Goal: Task Accomplishment & Management: Manage account settings

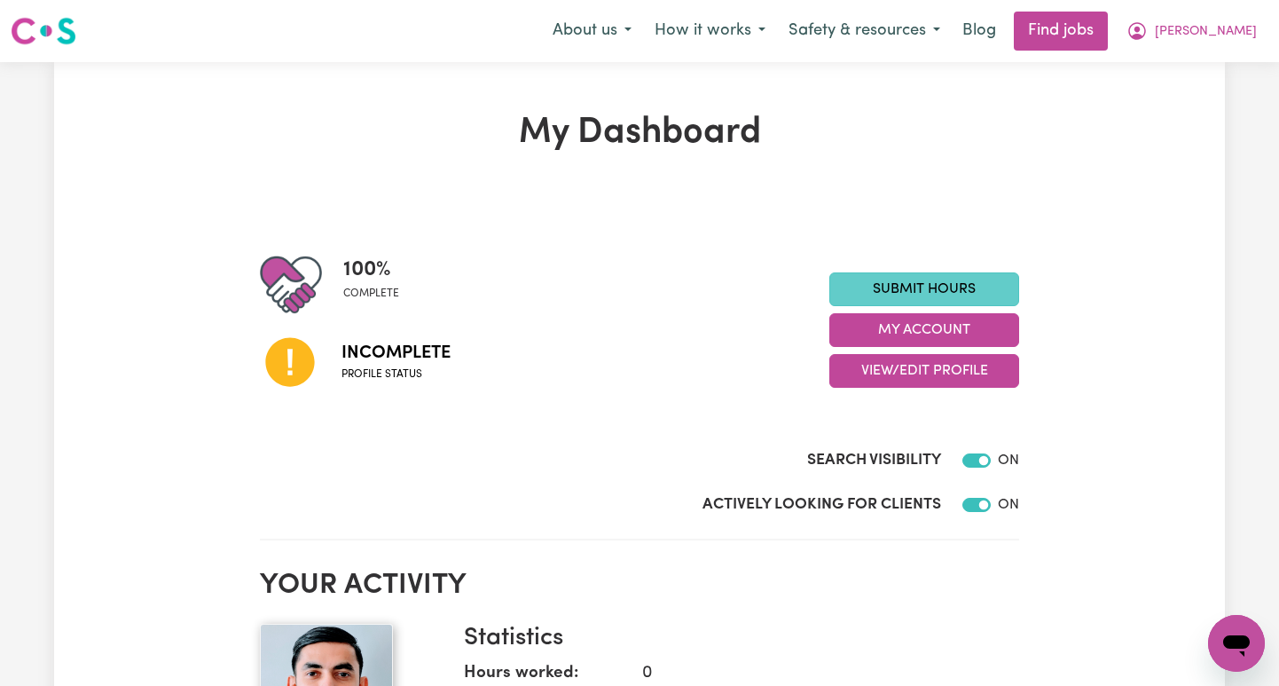
click at [960, 288] on link "Submit Hours" at bounding box center [925, 289] width 190 height 34
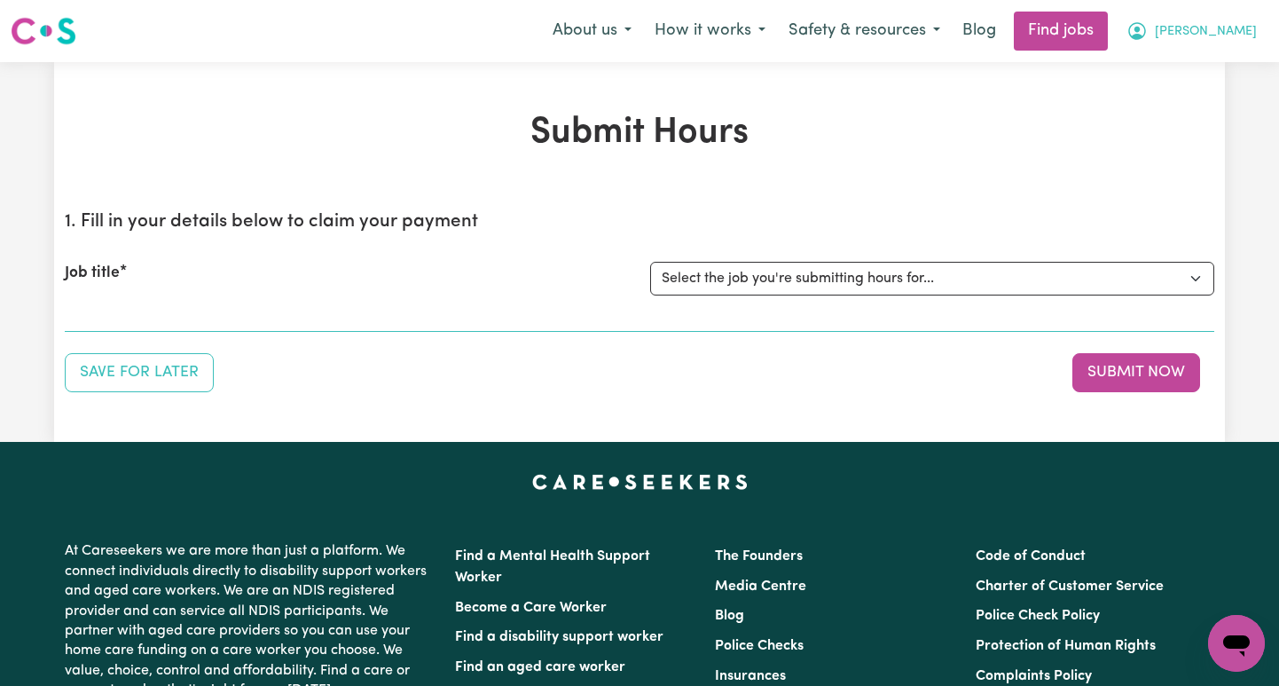
click at [1218, 29] on button "[PERSON_NAME]" at bounding box center [1191, 30] width 153 height 37
click at [1191, 104] on link "My Dashboard" at bounding box center [1198, 102] width 140 height 34
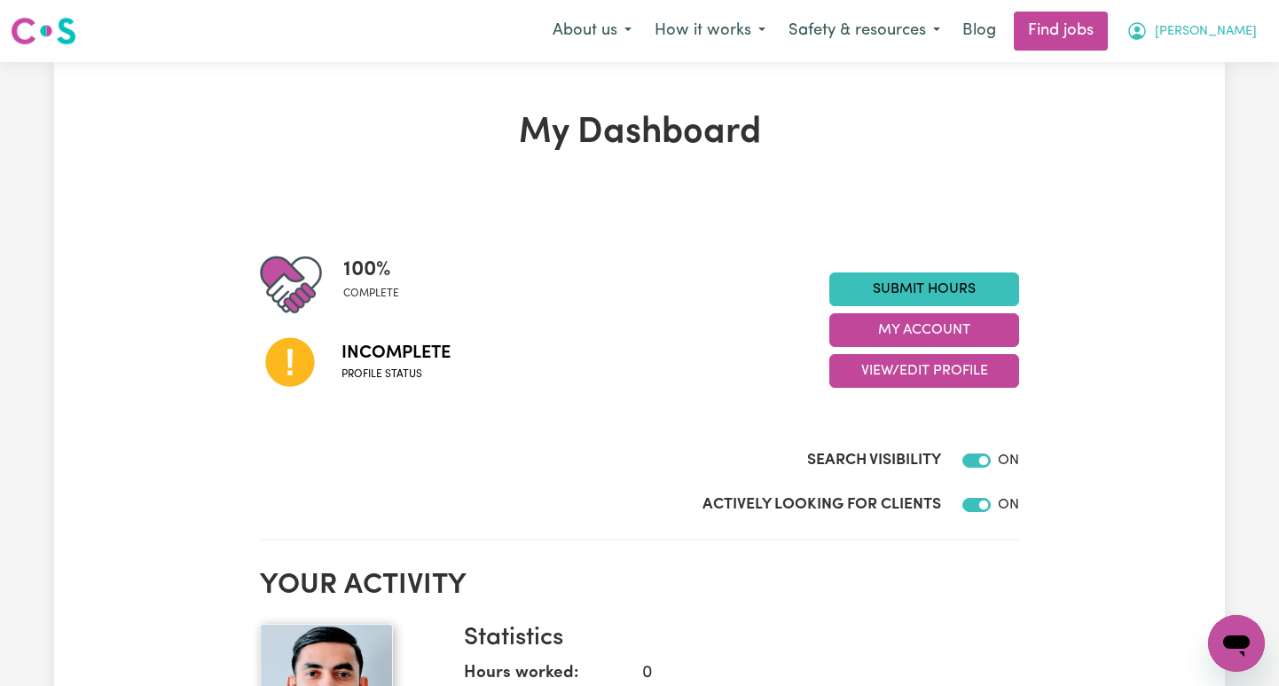
click at [1238, 36] on span "[PERSON_NAME]" at bounding box center [1206, 32] width 102 height 20
click at [1172, 73] on link "My Account" at bounding box center [1198, 69] width 140 height 34
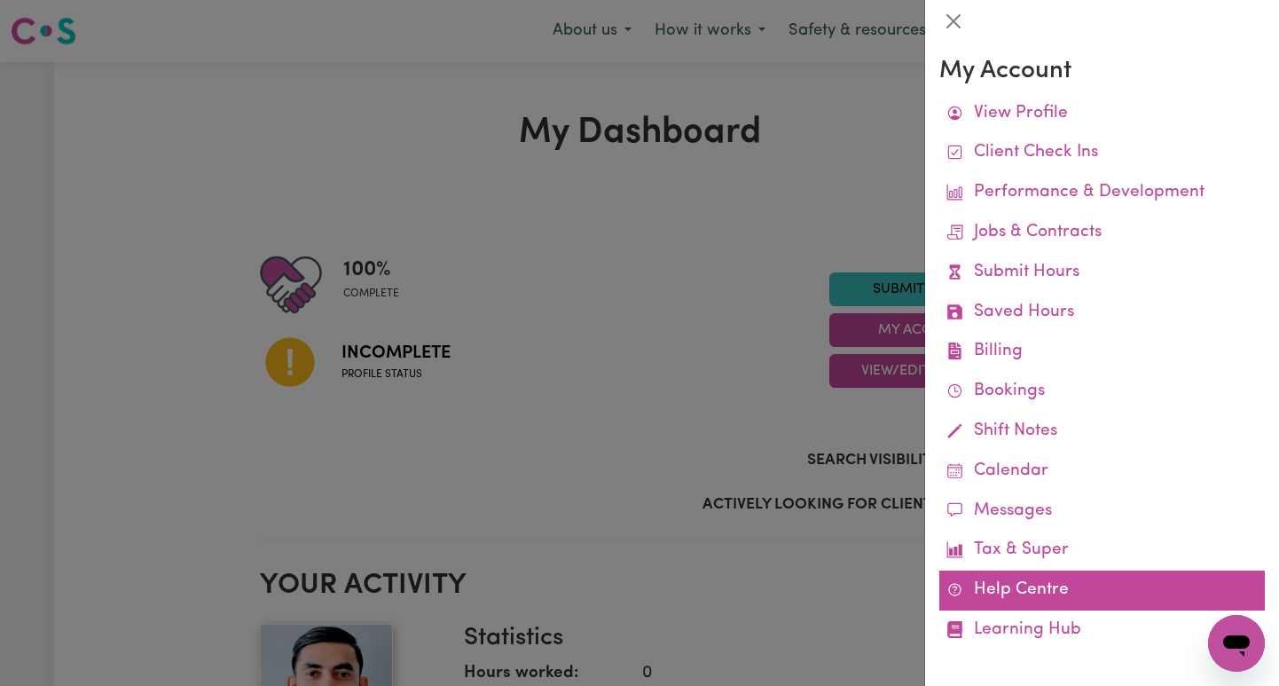
scroll to position [7, 0]
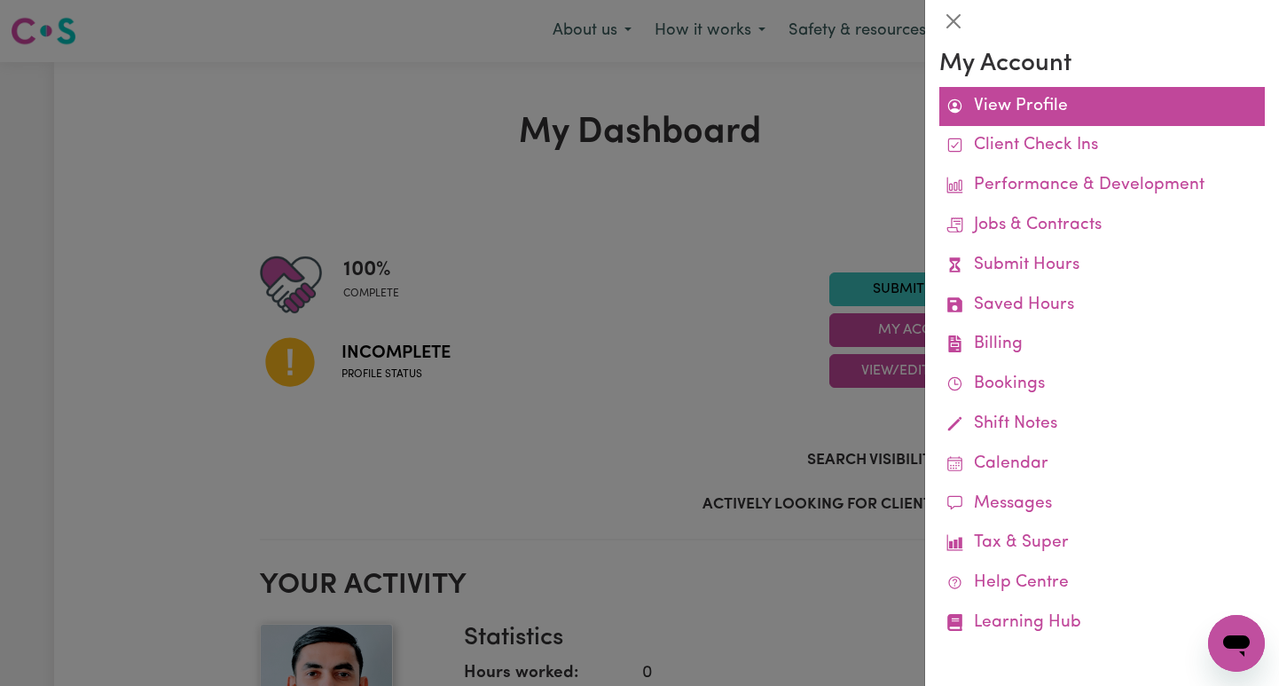
click at [1011, 107] on link "View Profile" at bounding box center [1103, 107] width 326 height 40
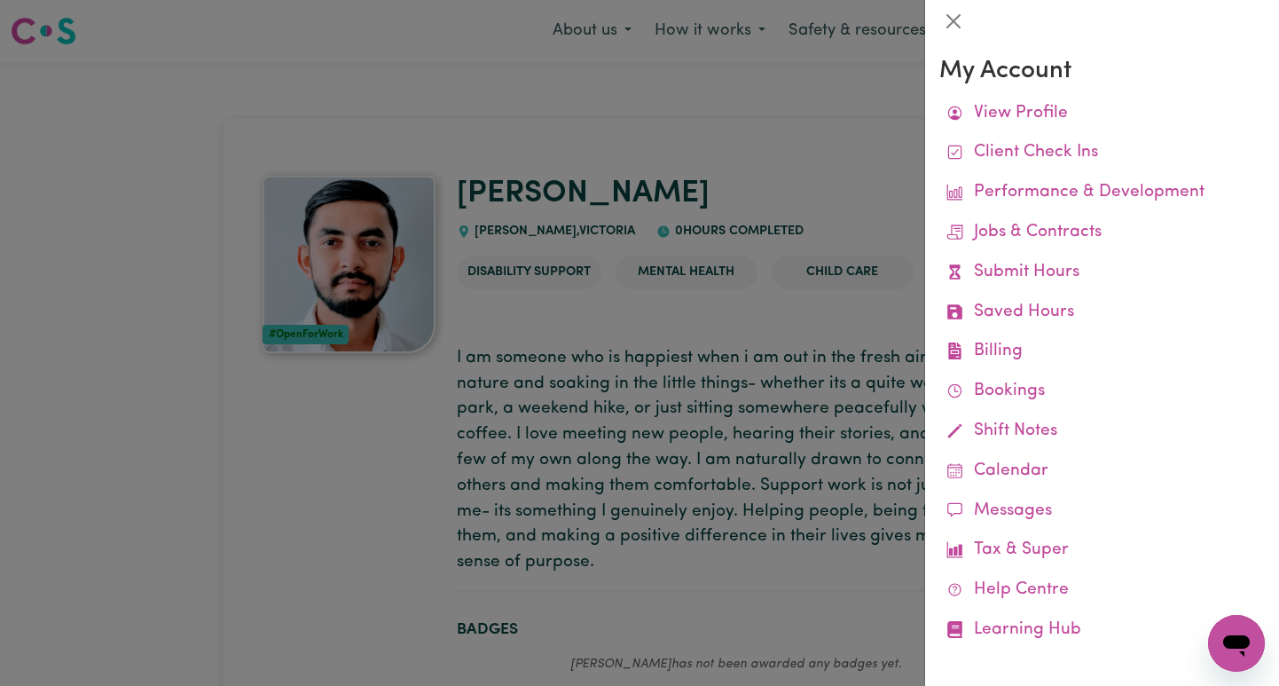
click at [821, 157] on div at bounding box center [639, 343] width 1279 height 686
